Goal: Transaction & Acquisition: Obtain resource

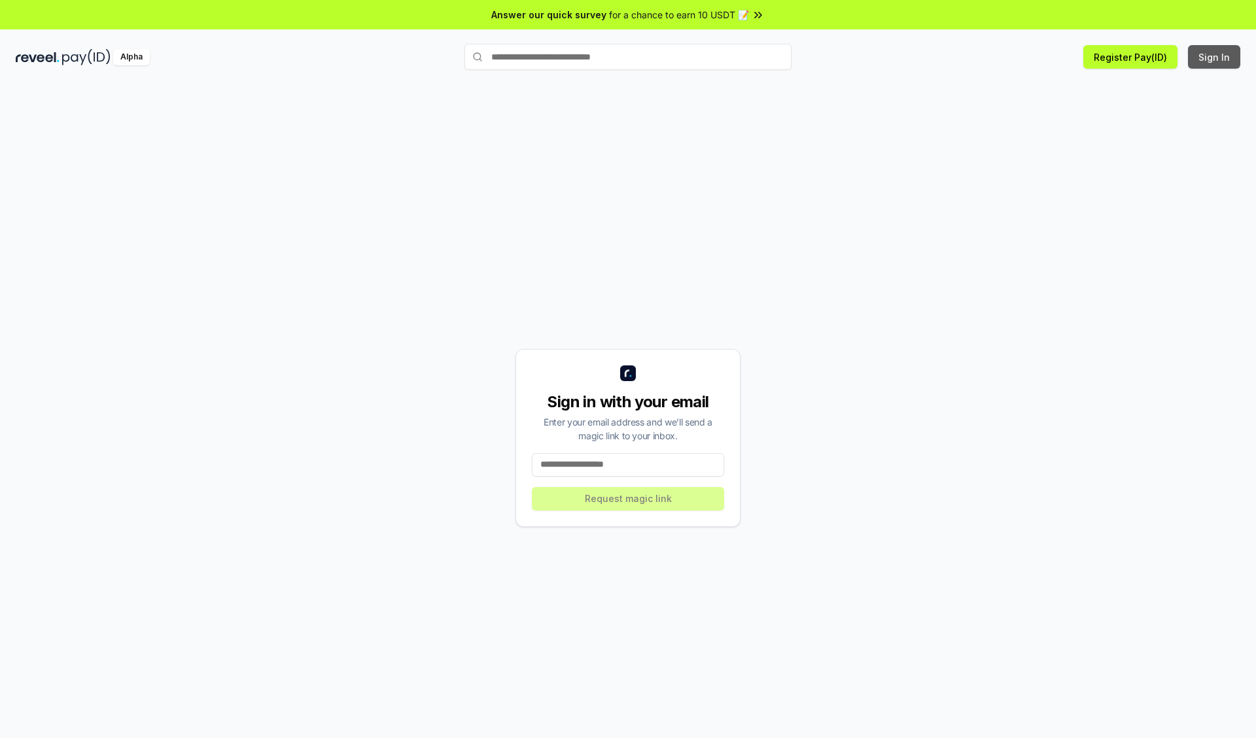
click at [1214, 57] on button "Sign In" at bounding box center [1214, 57] width 52 height 24
type input "**********"
click at [628, 498] on button "Request magic link" at bounding box center [628, 499] width 192 height 24
